Goal: Use online tool/utility

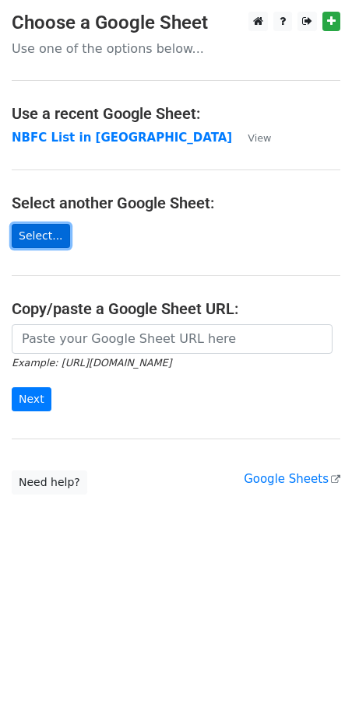
click at [30, 234] on link "Select..." at bounding box center [41, 236] width 58 height 24
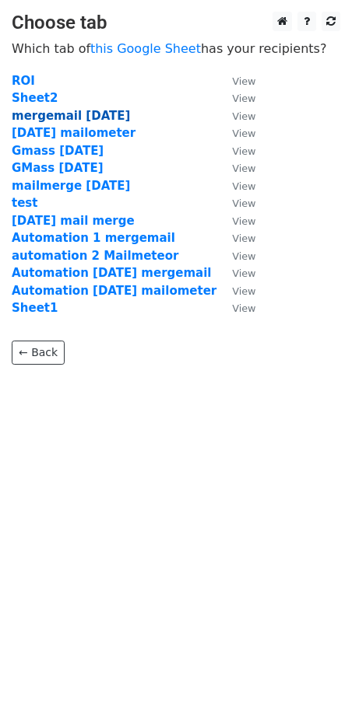
click at [78, 117] on strong "mergemail 26th Aug" at bounding box center [71, 116] width 118 height 14
